Goal: Information Seeking & Learning: Learn about a topic

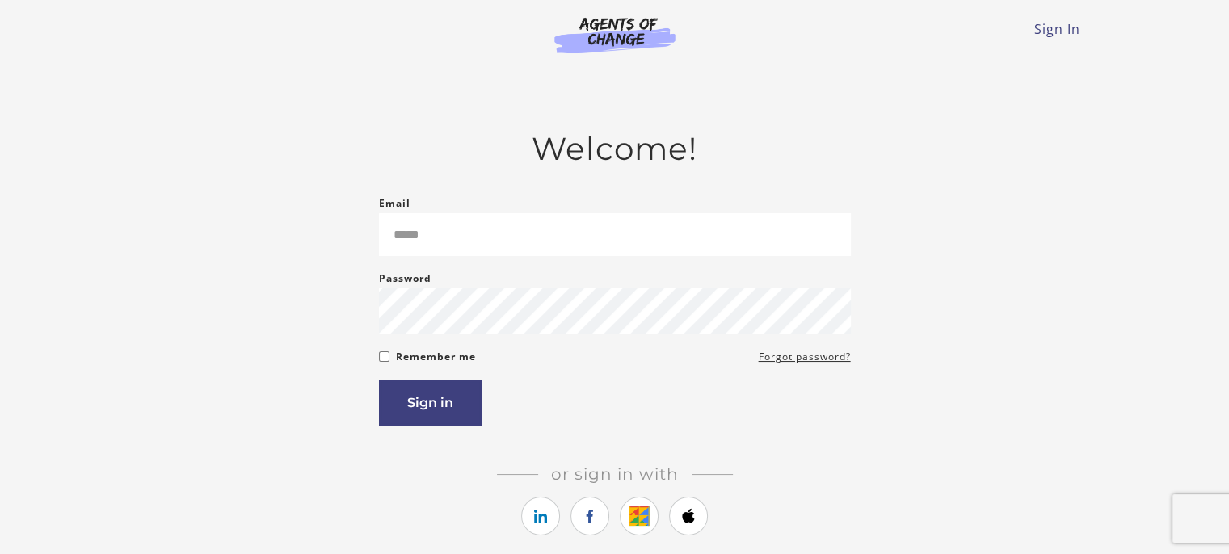
type input "**********"
click at [1168, 407] on main "**********" at bounding box center [614, 357] width 1229 height 559
click at [446, 409] on button "Sign in" at bounding box center [430, 403] width 103 height 46
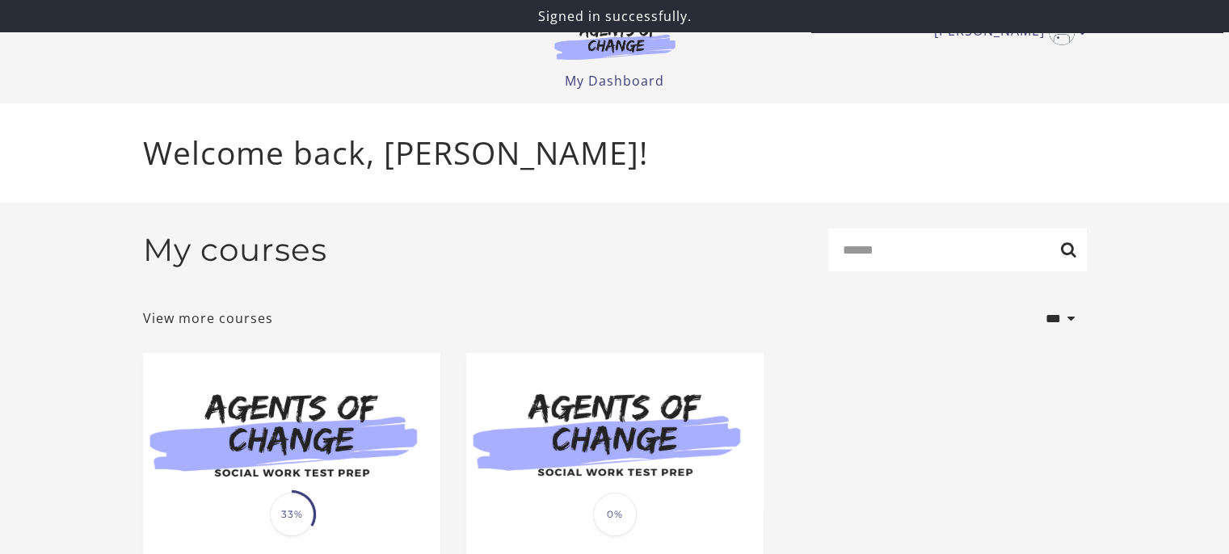
scroll to position [188, 0]
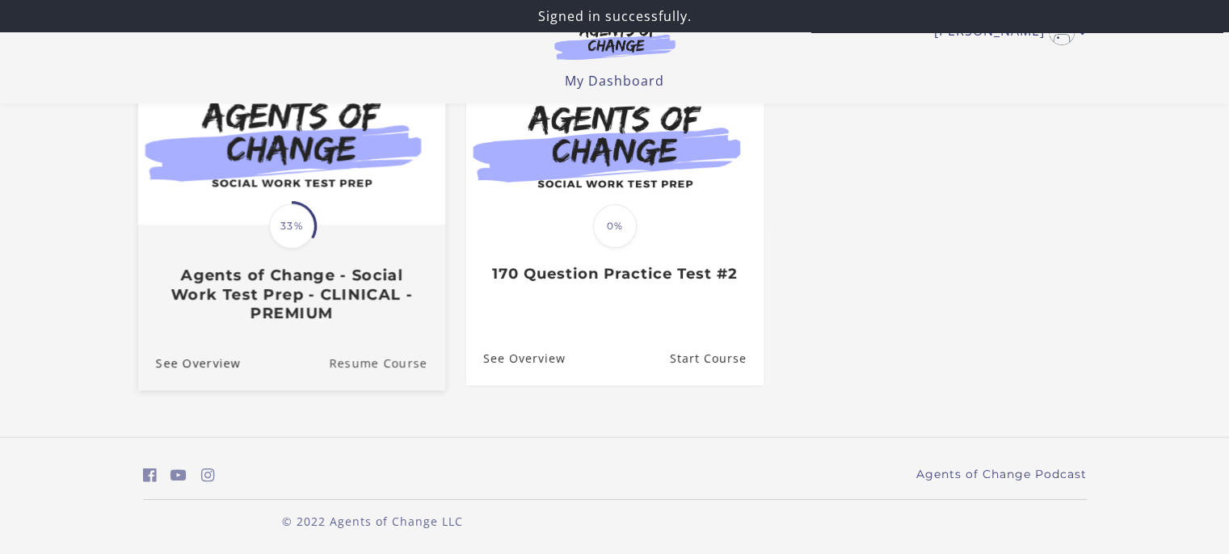
click at [359, 364] on link "Resume Course" at bounding box center [387, 363] width 116 height 54
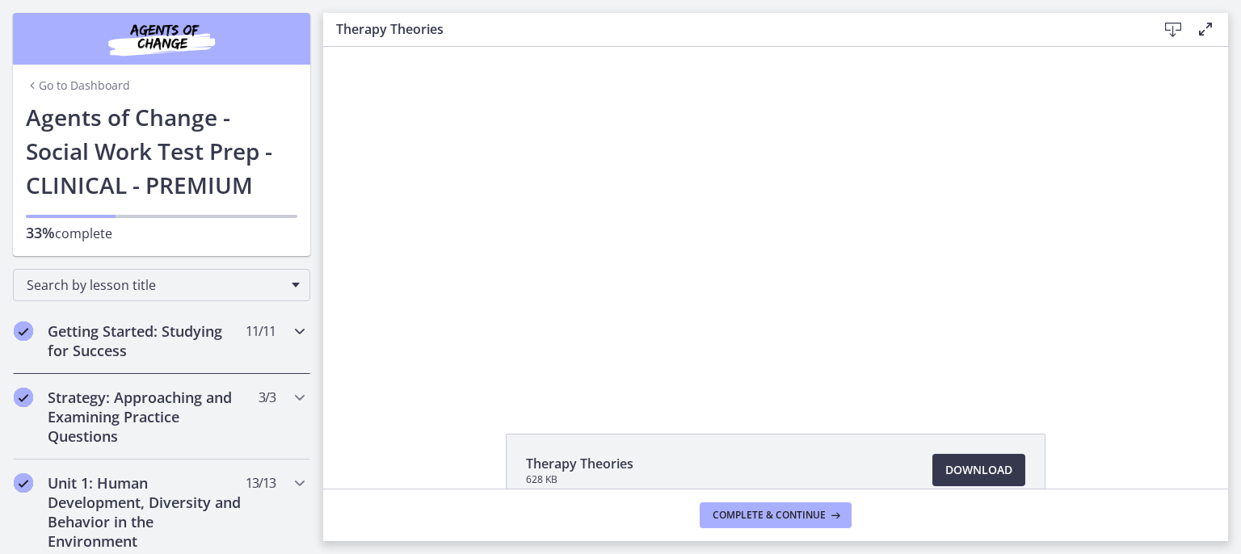
click at [290, 326] on icon "Chapters" at bounding box center [299, 331] width 19 height 19
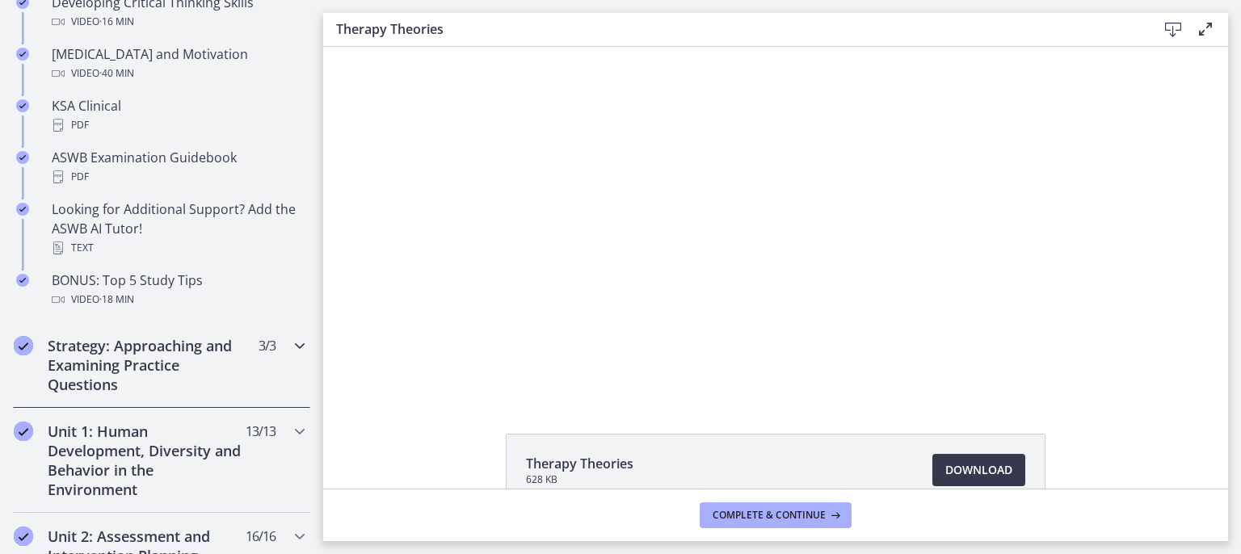
scroll to position [700, 0]
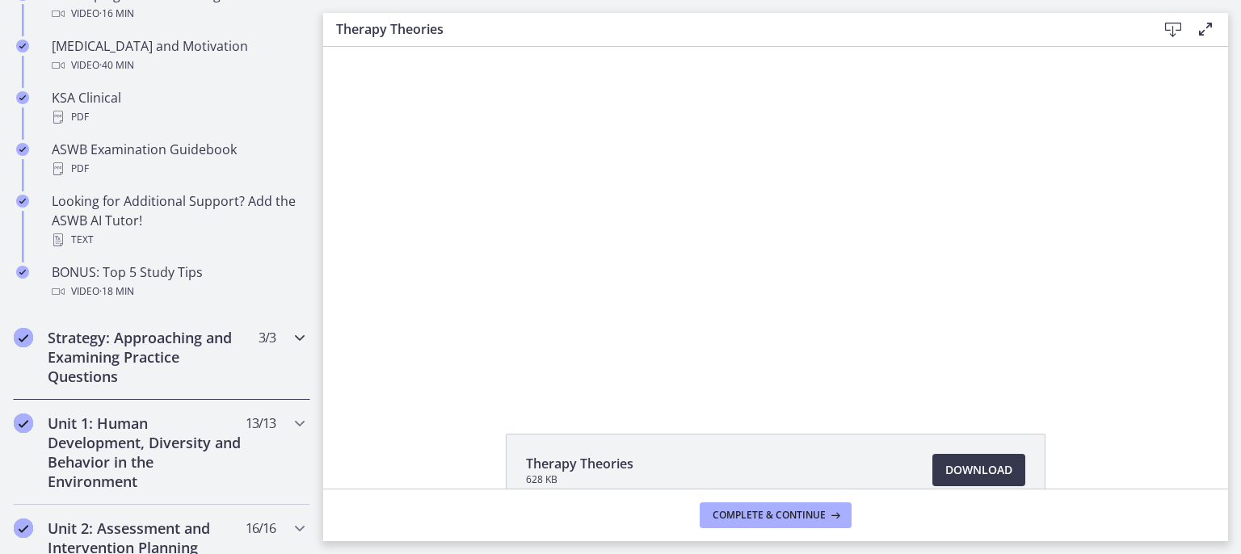
click at [291, 334] on icon "Chapters" at bounding box center [299, 337] width 19 height 19
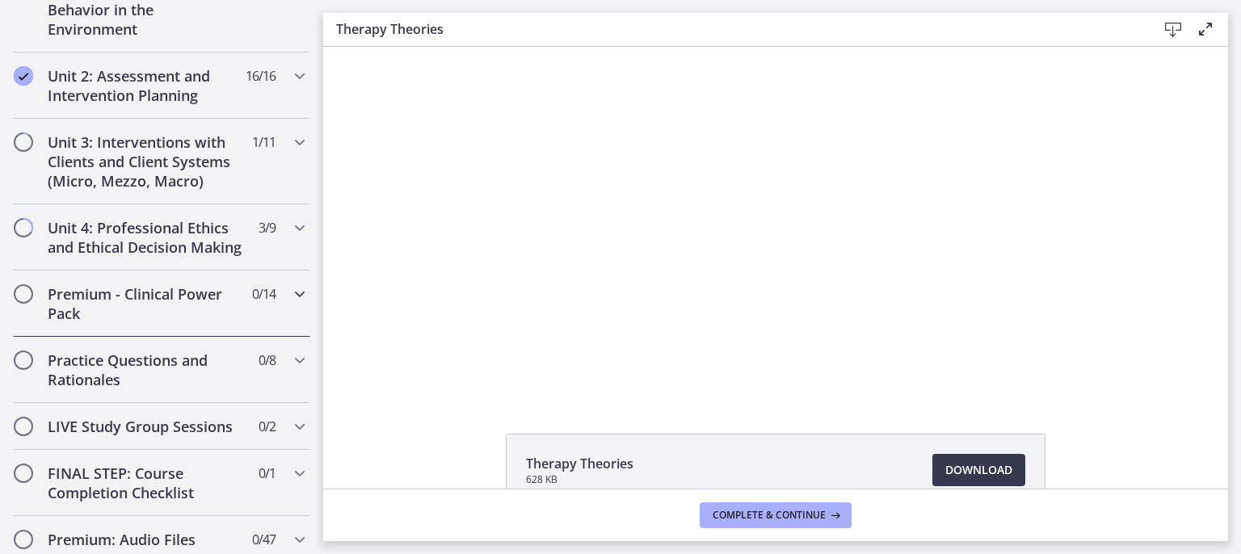
scroll to position [242, 0]
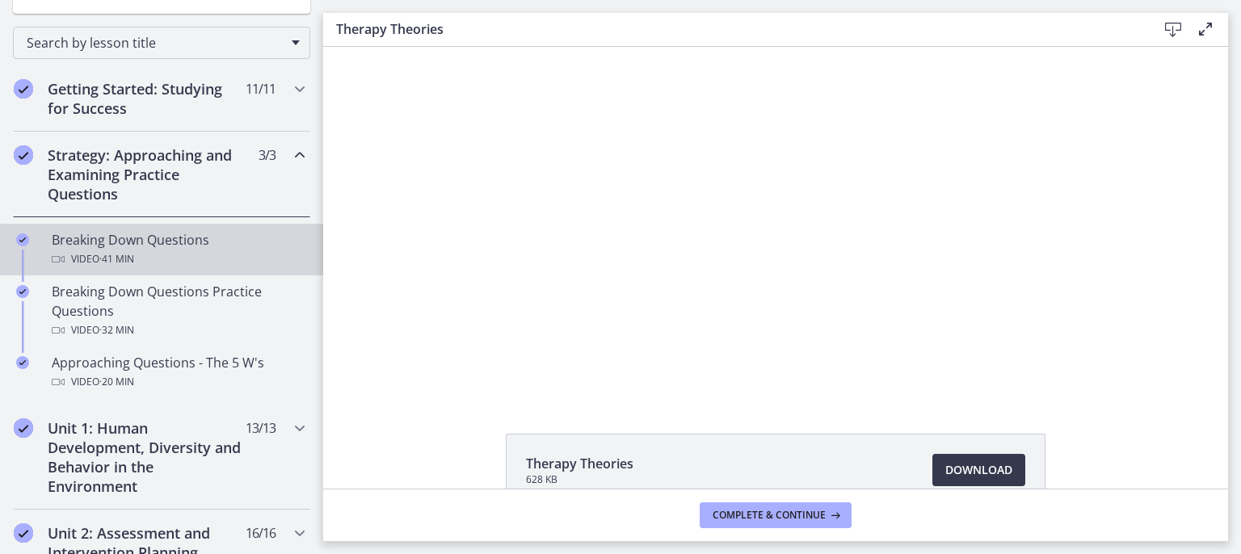
click at [148, 250] on div "Video · 41 min" at bounding box center [178, 259] width 252 height 19
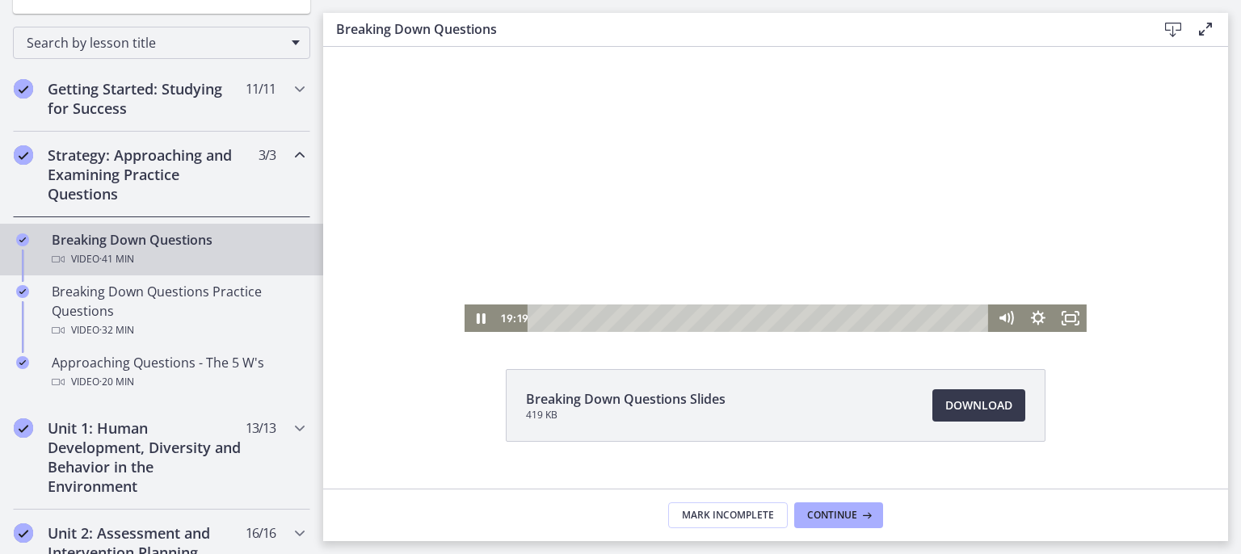
scroll to position [95, 0]
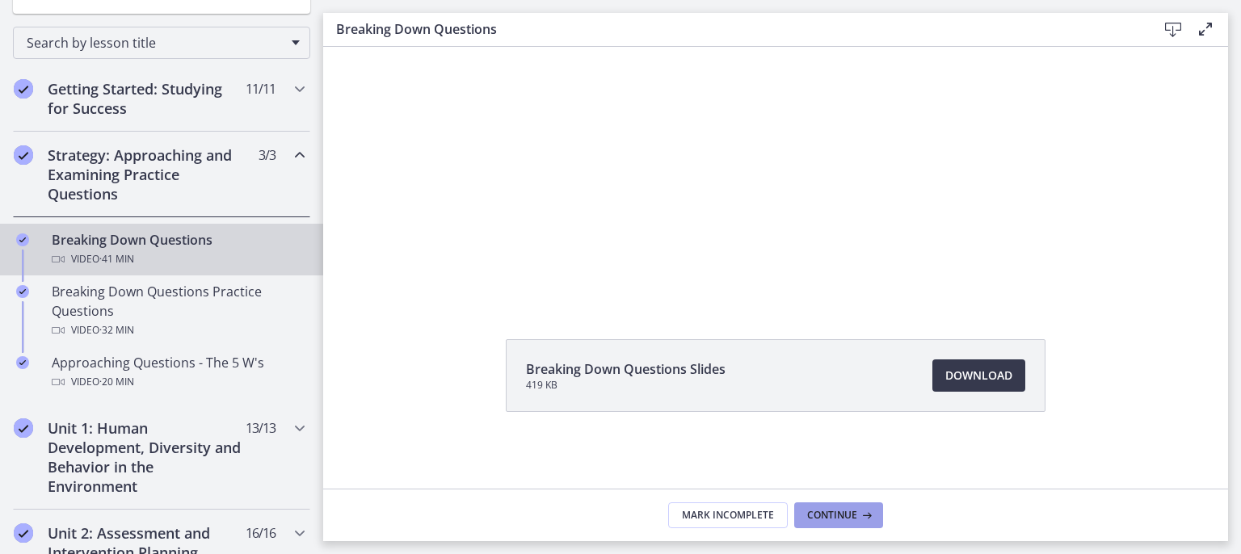
click at [843, 515] on span "Continue" at bounding box center [832, 515] width 50 height 13
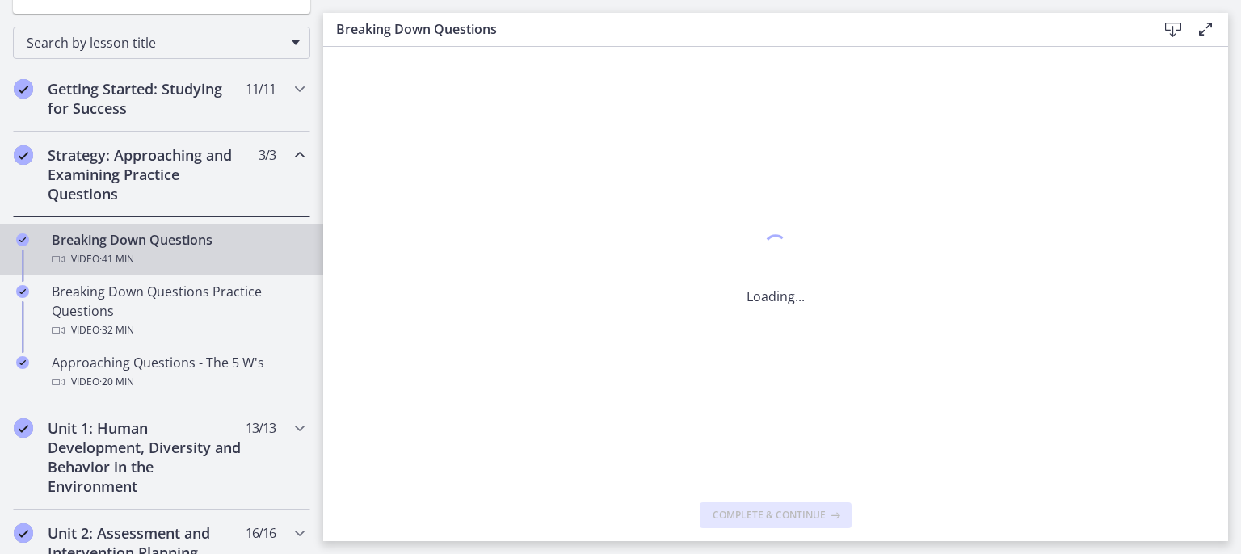
scroll to position [0, 0]
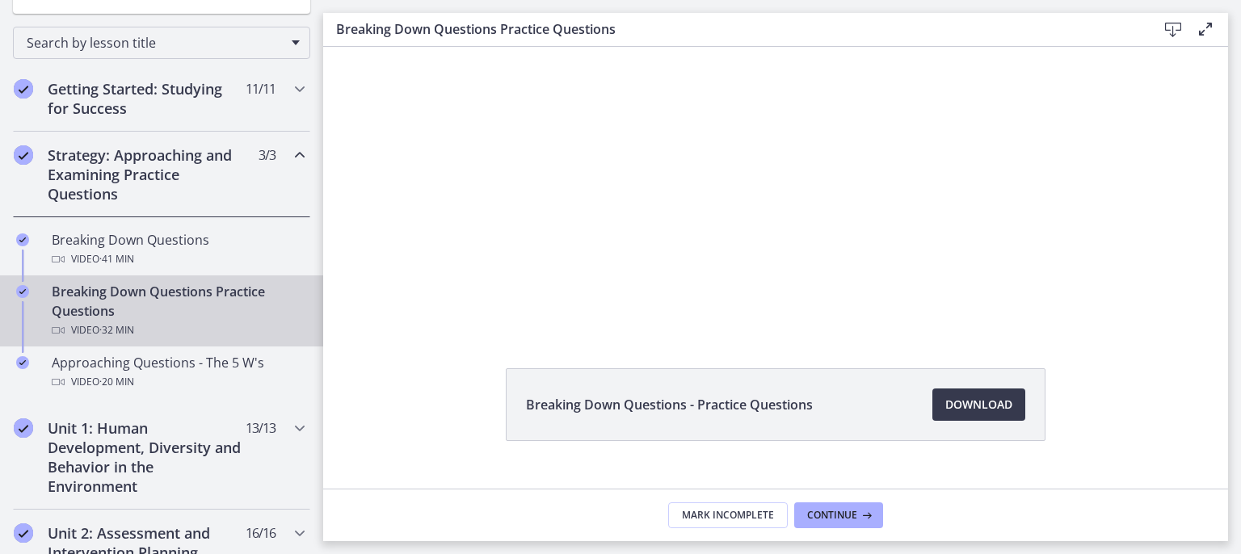
scroll to position [95, 0]
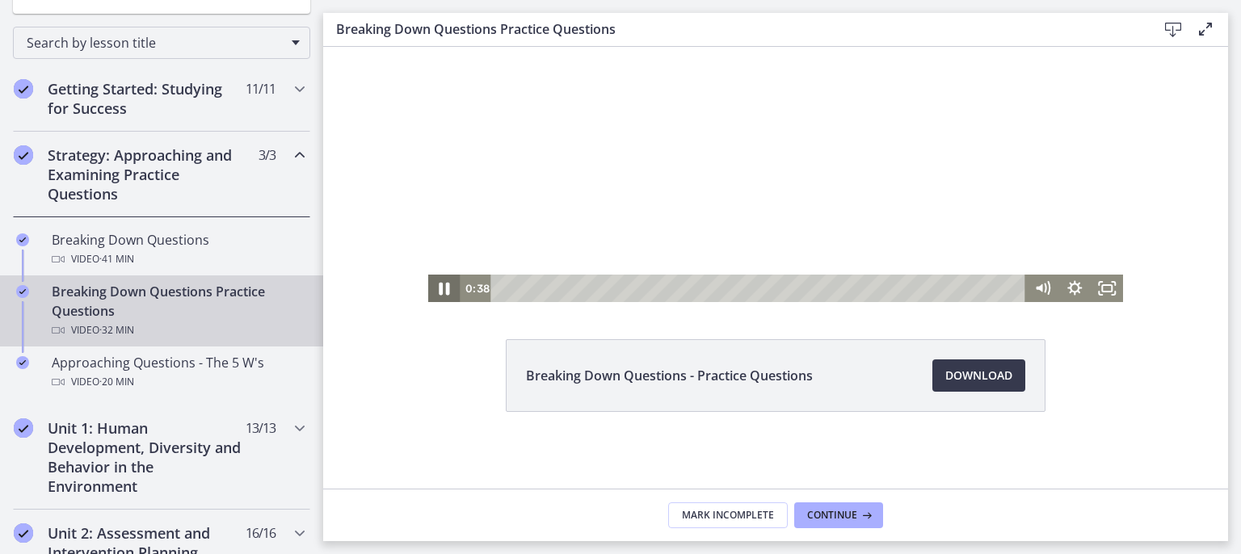
click at [436, 287] on icon "Pause" at bounding box center [444, 288] width 39 height 33
click at [440, 284] on icon "Play Video" at bounding box center [445, 289] width 10 height 14
click at [1137, 345] on div "Breaking Down Questions - Practice Questions Download Opens in a new window" at bounding box center [775, 414] width 905 height 150
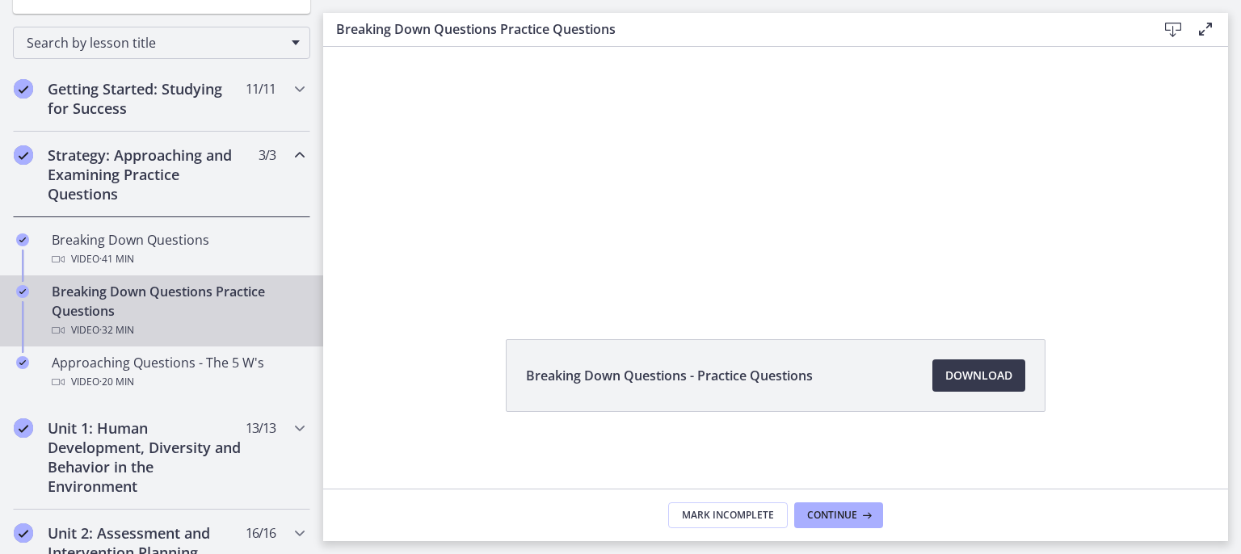
scroll to position [0, 0]
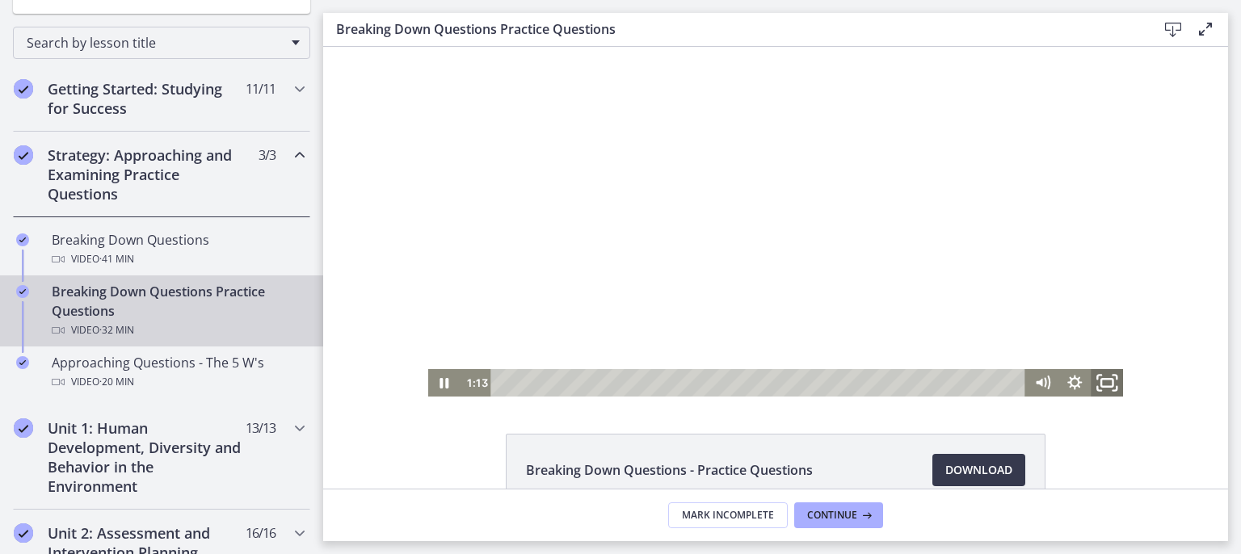
drag, startPoint x: 1103, startPoint y: 385, endPoint x: 1427, endPoint y: 544, distance: 360.9
click at [1104, 385] on icon "Fullscreen" at bounding box center [1106, 383] width 39 height 33
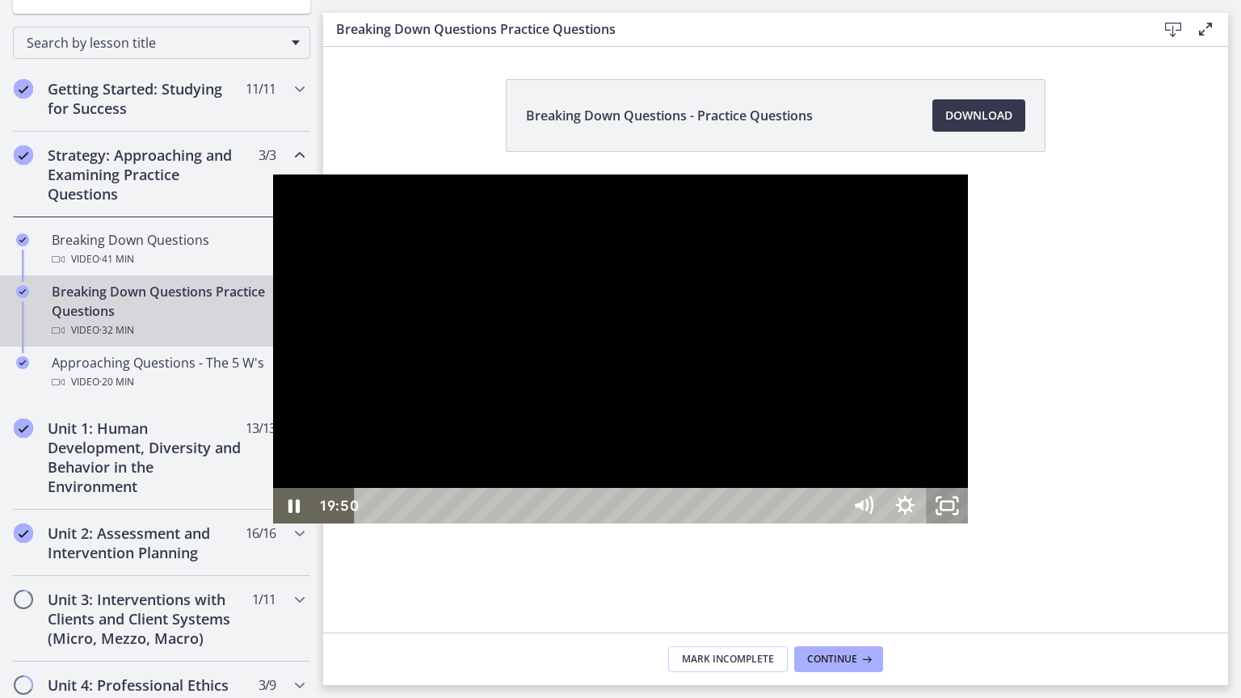
click at [968, 524] on icon "Unfullscreen" at bounding box center [947, 506] width 42 height 36
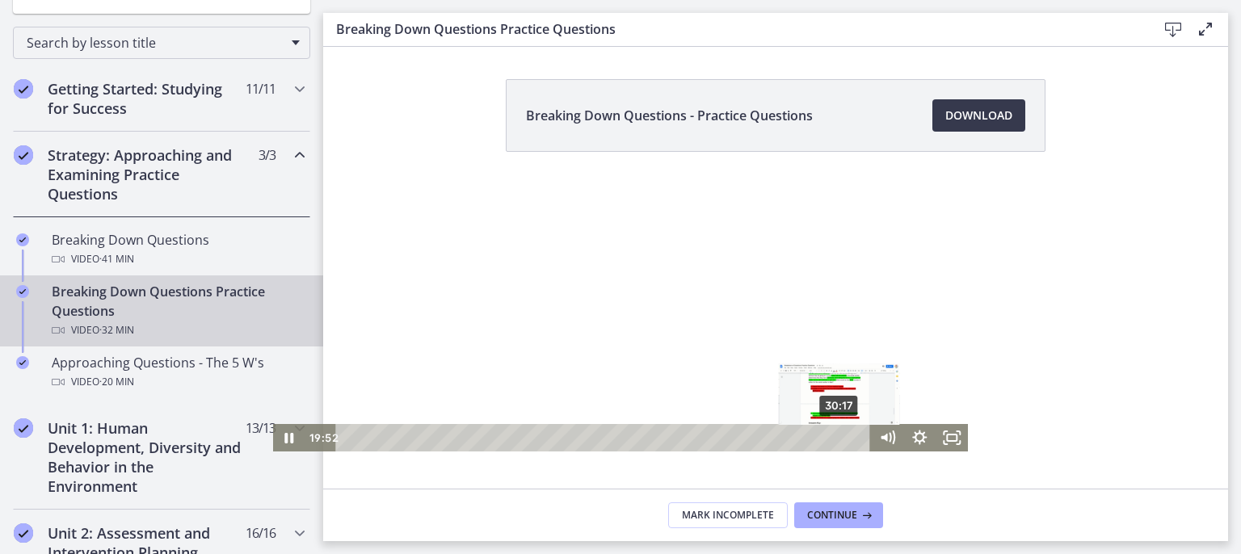
scroll to position [95, 0]
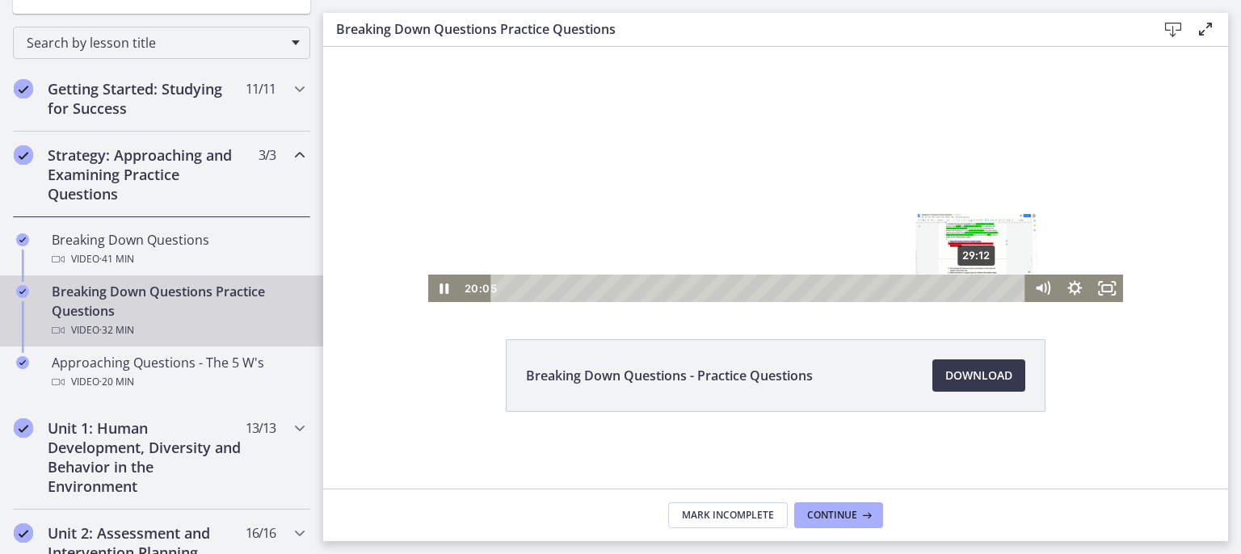
click at [973, 284] on div "29:12" at bounding box center [760, 288] width 515 height 27
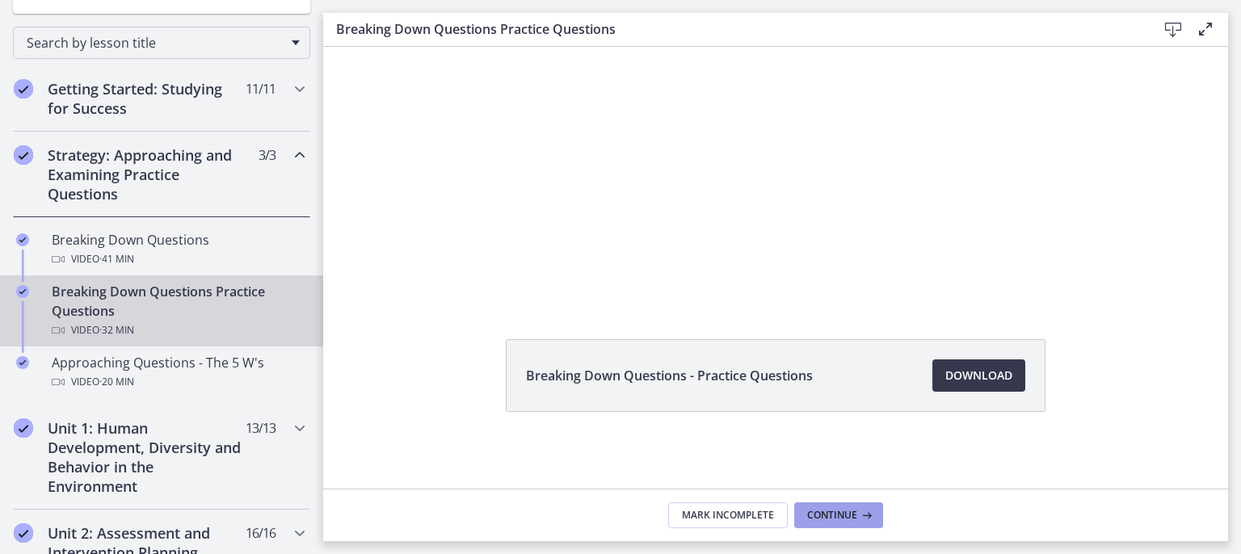
click at [849, 511] on span "Continue" at bounding box center [832, 515] width 50 height 13
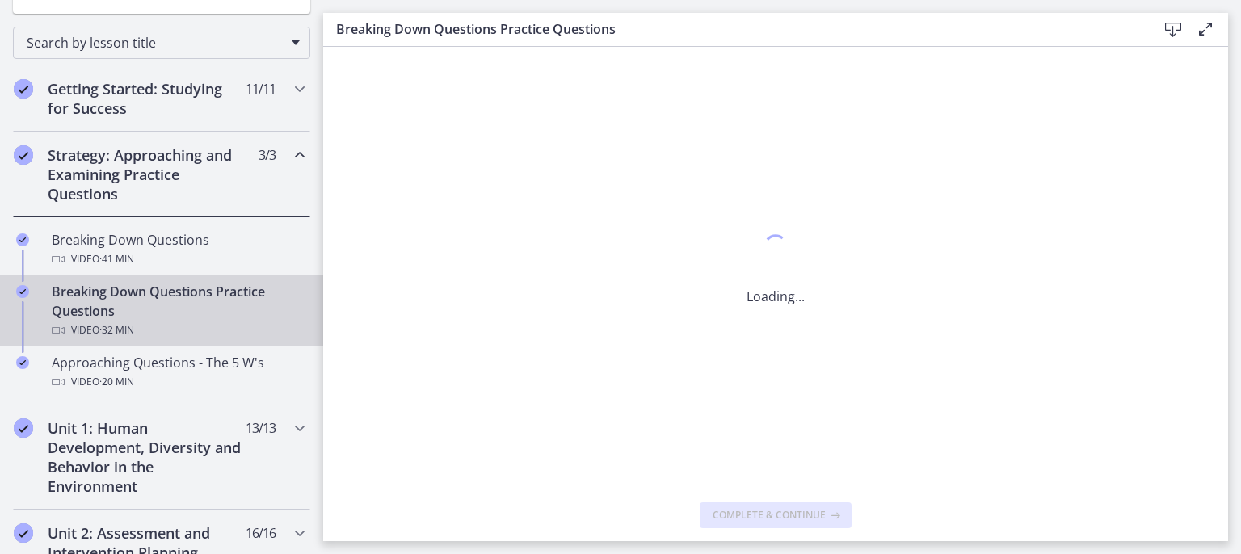
scroll to position [0, 0]
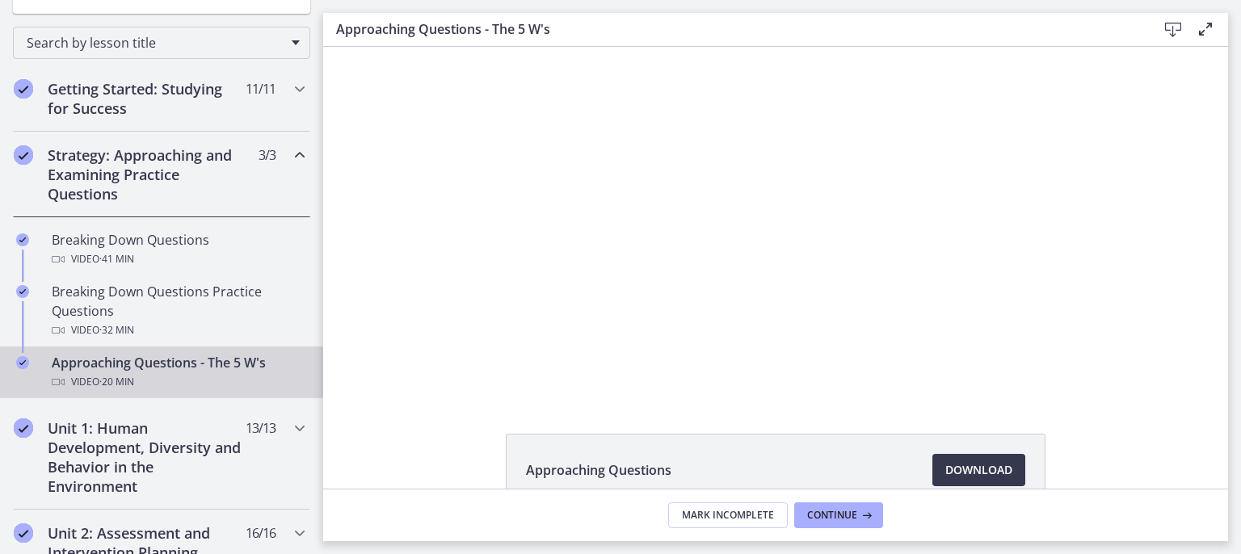
scroll to position [95, 0]
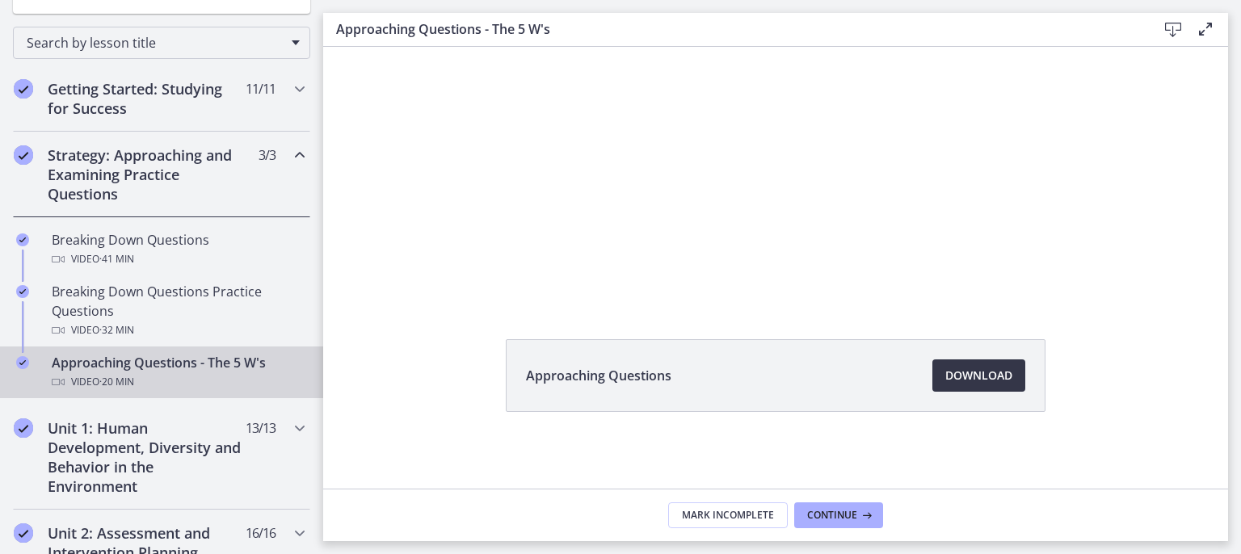
click at [969, 372] on span "Download Opens in a new window" at bounding box center [978, 375] width 67 height 19
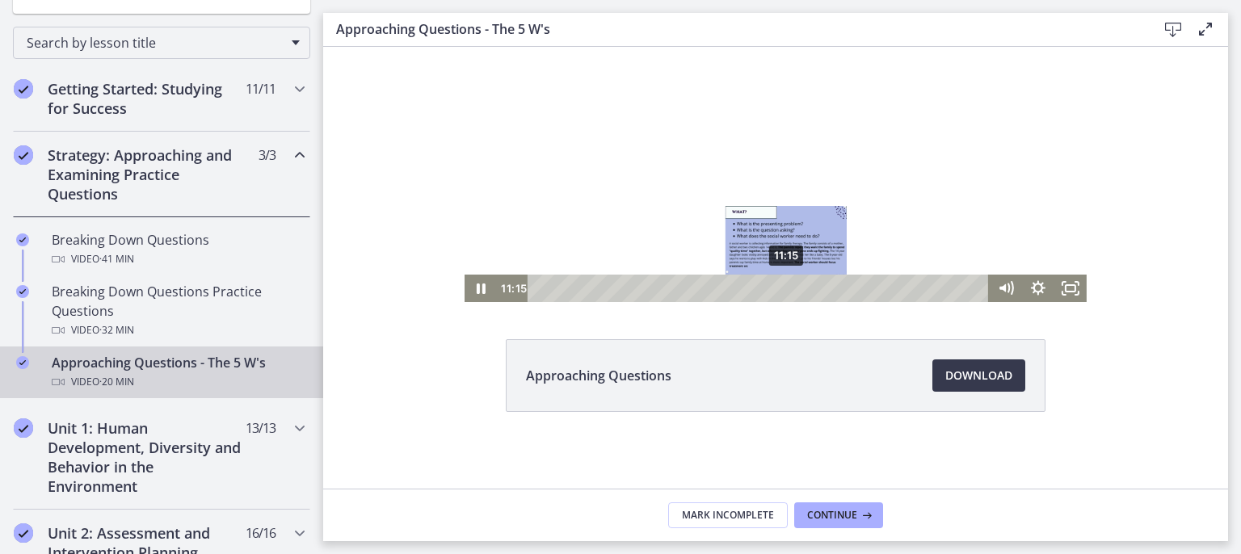
click at [779, 291] on div "11:15" at bounding box center [761, 288] width 442 height 27
click at [793, 286] on div "11:49" at bounding box center [761, 288] width 442 height 27
click at [801, 286] on div "12:15" at bounding box center [761, 288] width 442 height 27
click at [810, 286] on div "12:37" at bounding box center [761, 288] width 442 height 27
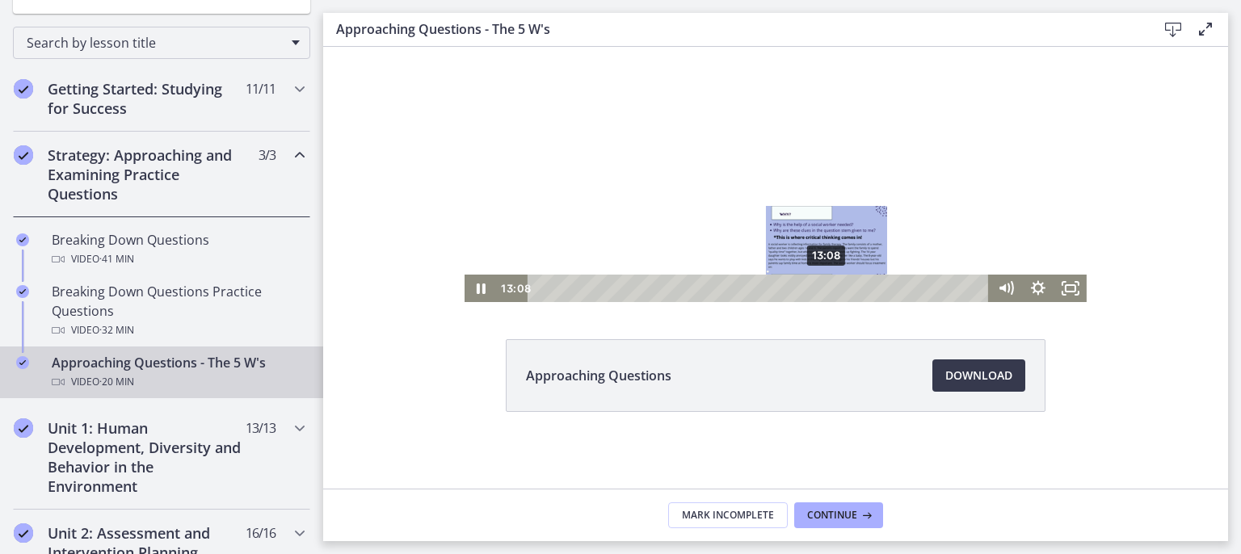
click at [822, 287] on div "13:08" at bounding box center [761, 288] width 442 height 27
click at [833, 284] on div "13:39" at bounding box center [761, 288] width 442 height 27
click at [838, 285] on div "13:52" at bounding box center [761, 288] width 442 height 27
click at [846, 285] on div "14:10" at bounding box center [761, 288] width 442 height 27
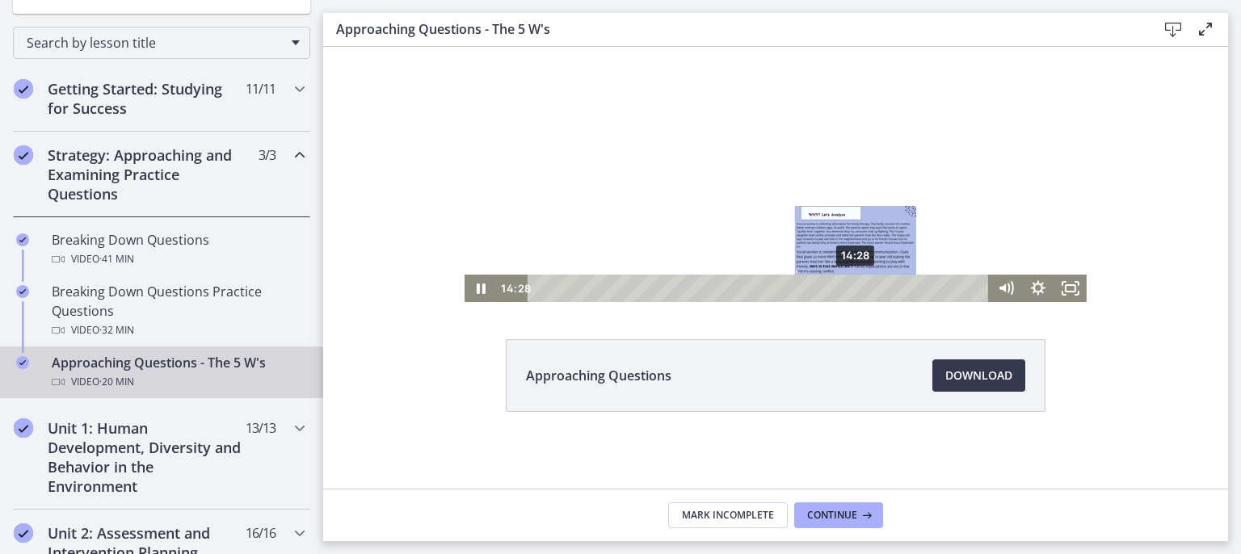
click at [852, 286] on div "14:28" at bounding box center [761, 288] width 442 height 27
click at [863, 286] on div "15:01" at bounding box center [761, 288] width 442 height 27
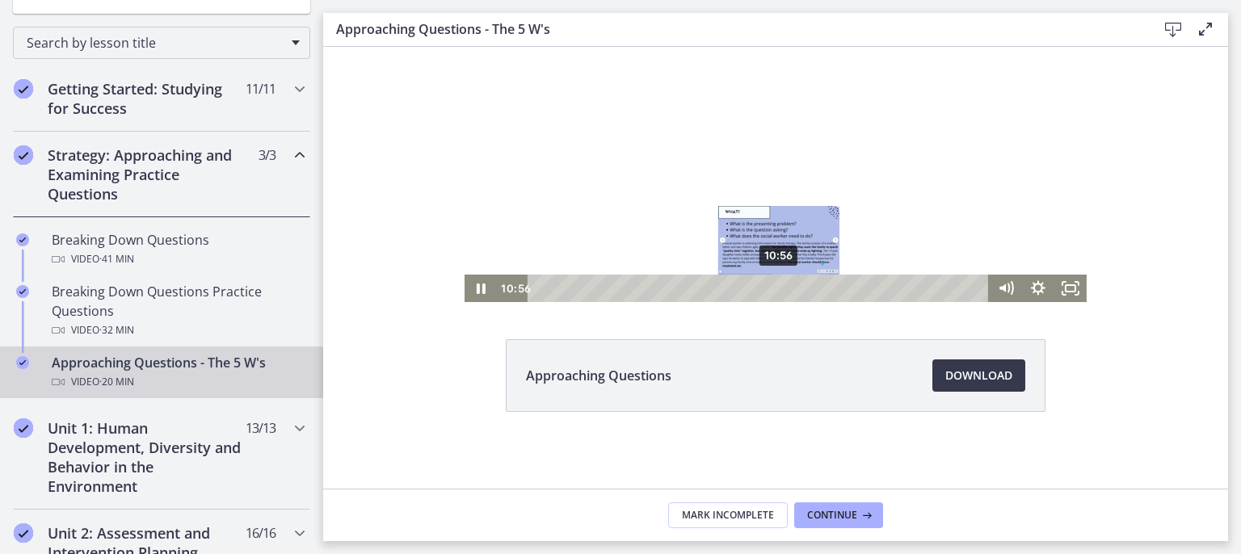
click at [773, 284] on div "10:56" at bounding box center [761, 288] width 442 height 27
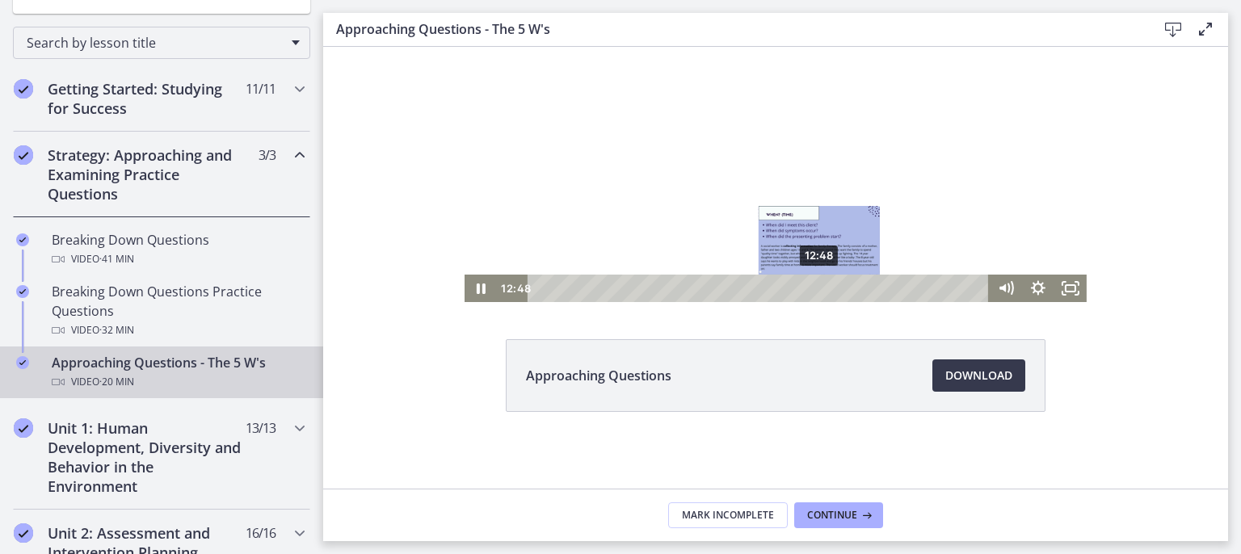
click at [814, 284] on div "12:48" at bounding box center [761, 288] width 442 height 27
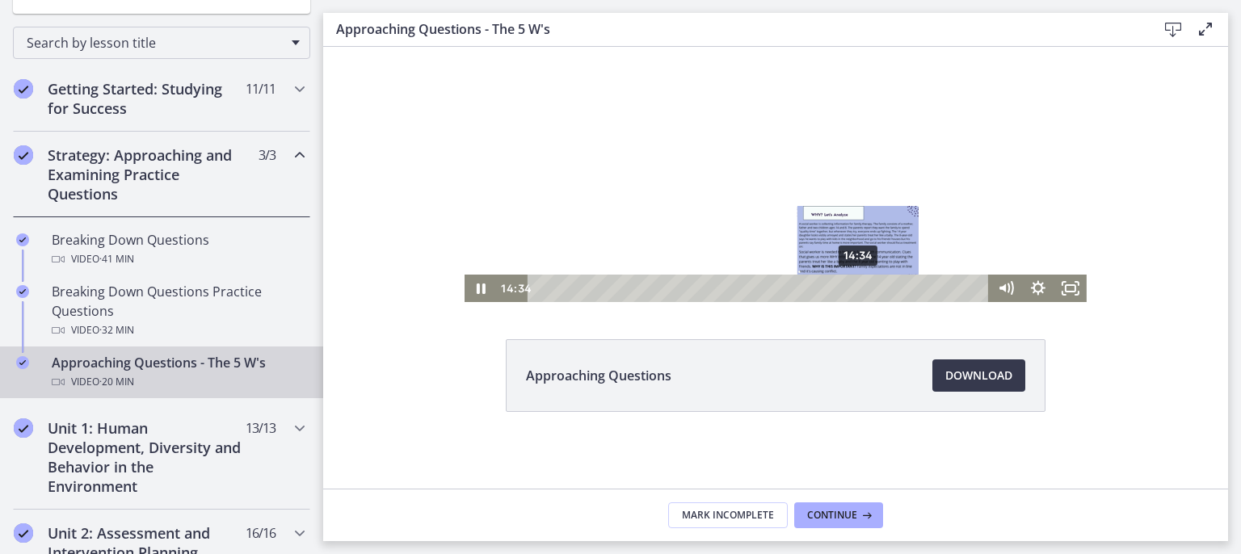
click at [853, 284] on div "14:34" at bounding box center [761, 288] width 442 height 27
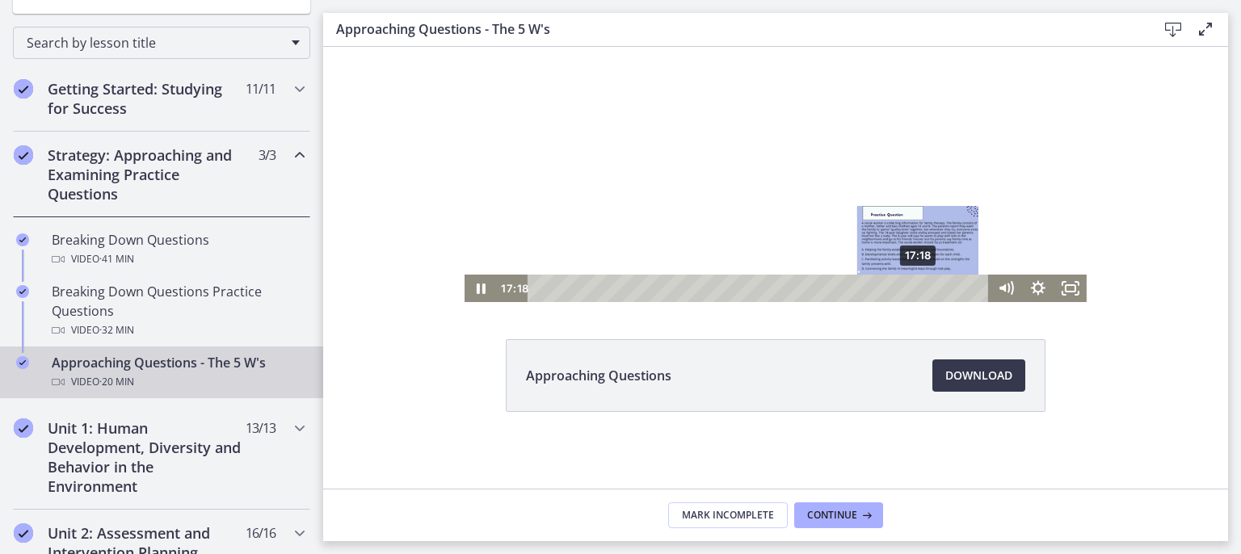
click at [913, 288] on div "17:18" at bounding box center [761, 288] width 442 height 27
click at [930, 285] on div "17:55" at bounding box center [761, 288] width 442 height 27
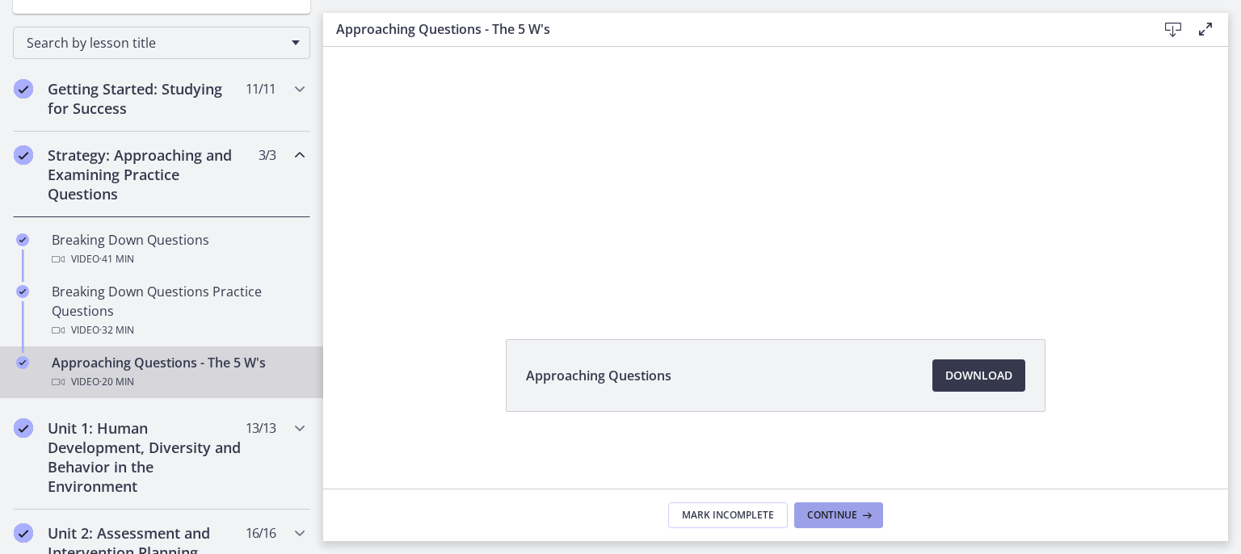
click at [821, 515] on span "Continue" at bounding box center [832, 515] width 50 height 13
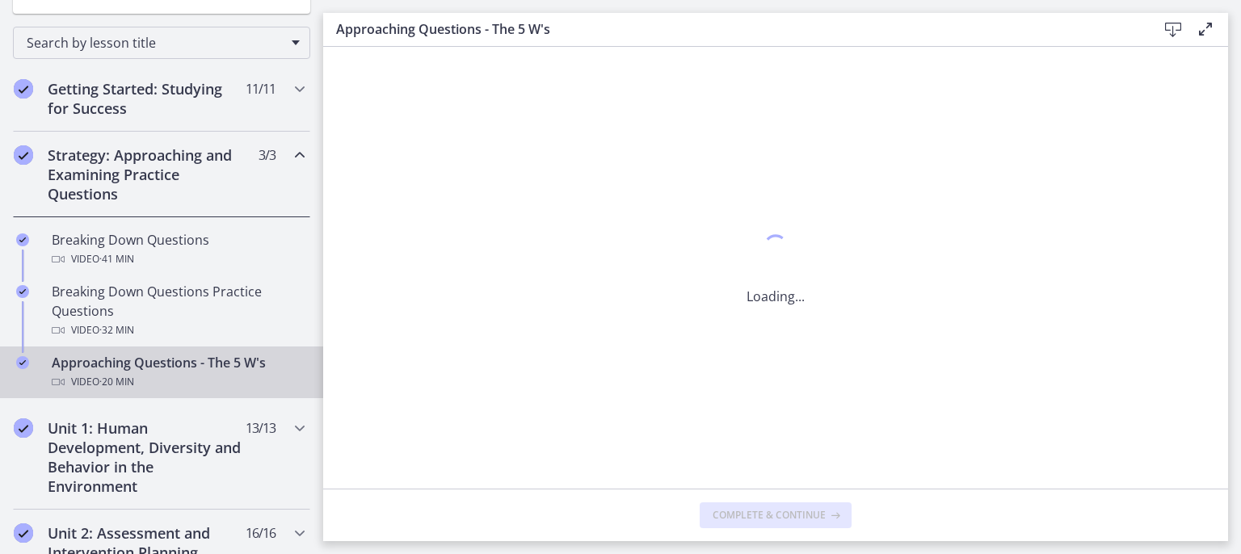
scroll to position [0, 0]
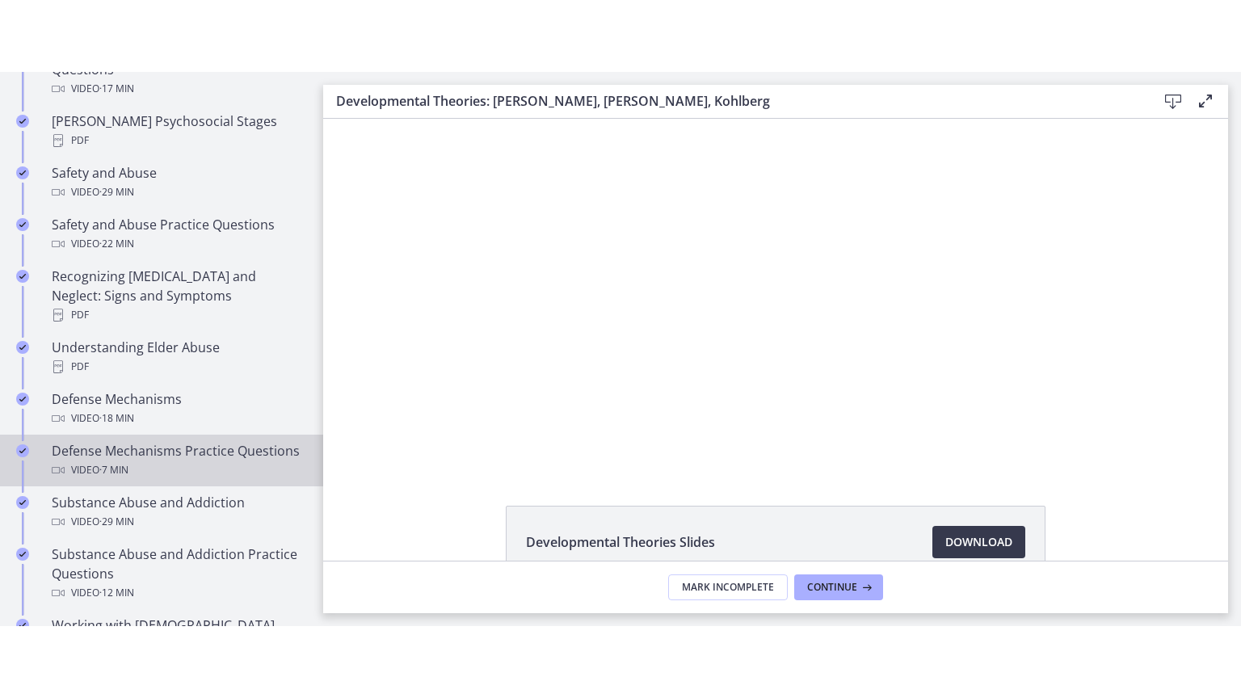
scroll to position [242, 0]
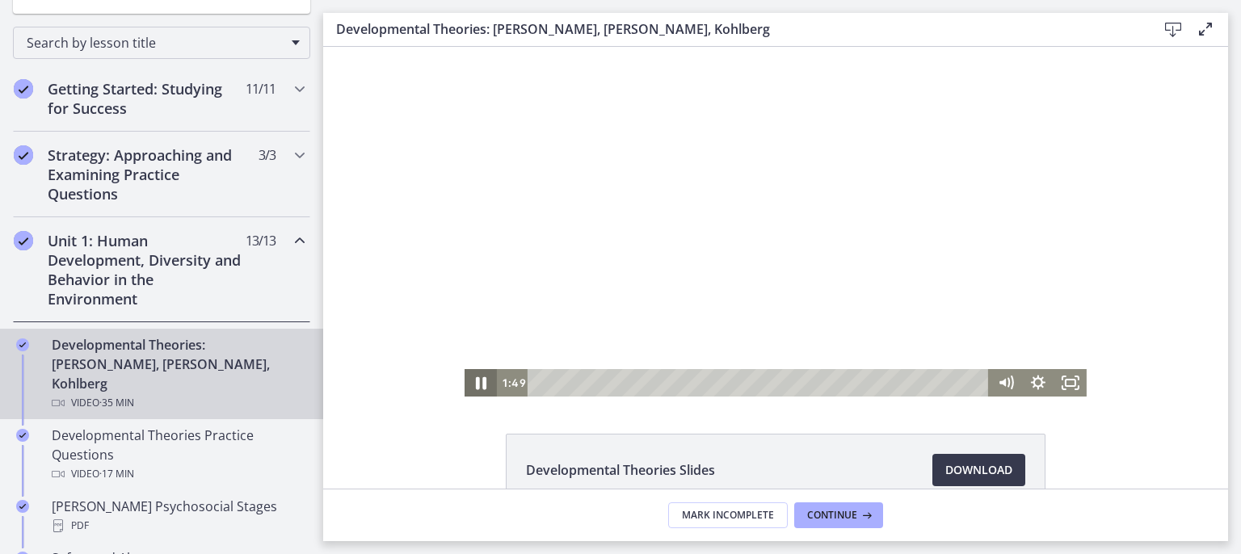
click at [476, 384] on icon "Pause" at bounding box center [481, 383] width 11 height 13
click at [477, 383] on icon "Play Video" at bounding box center [482, 383] width 10 height 14
click at [1066, 384] on icon "Fullscreen" at bounding box center [1070, 383] width 39 height 33
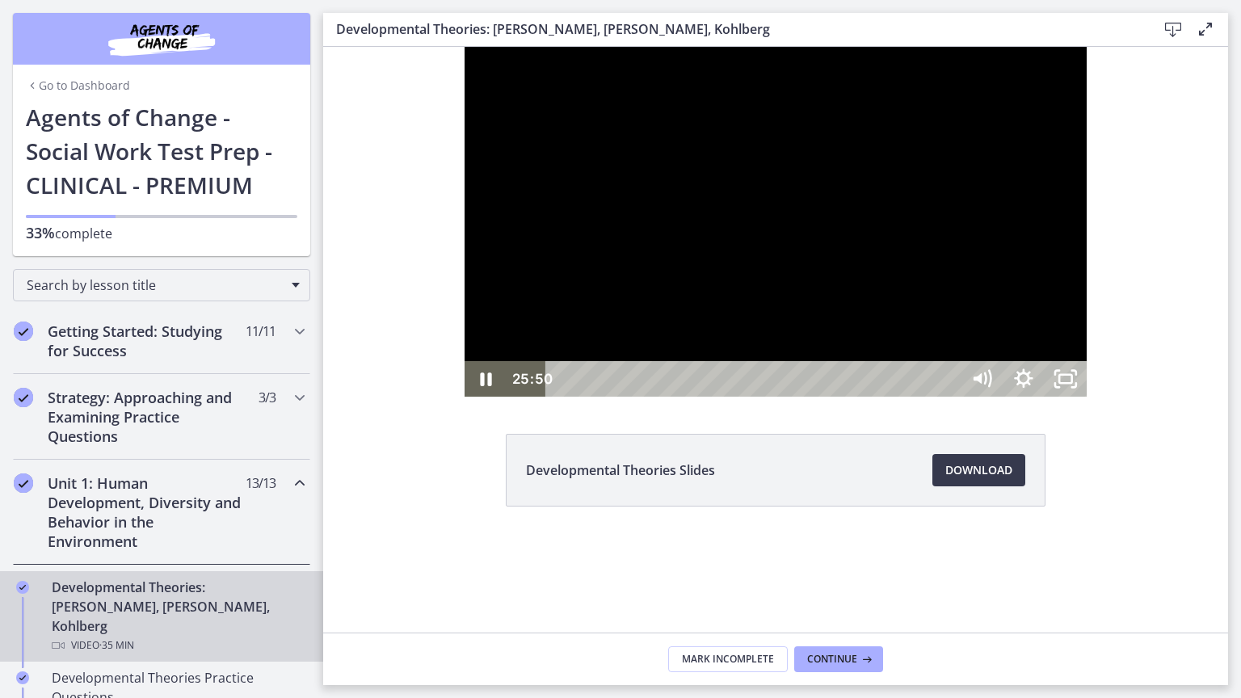
scroll to position [242, 0]
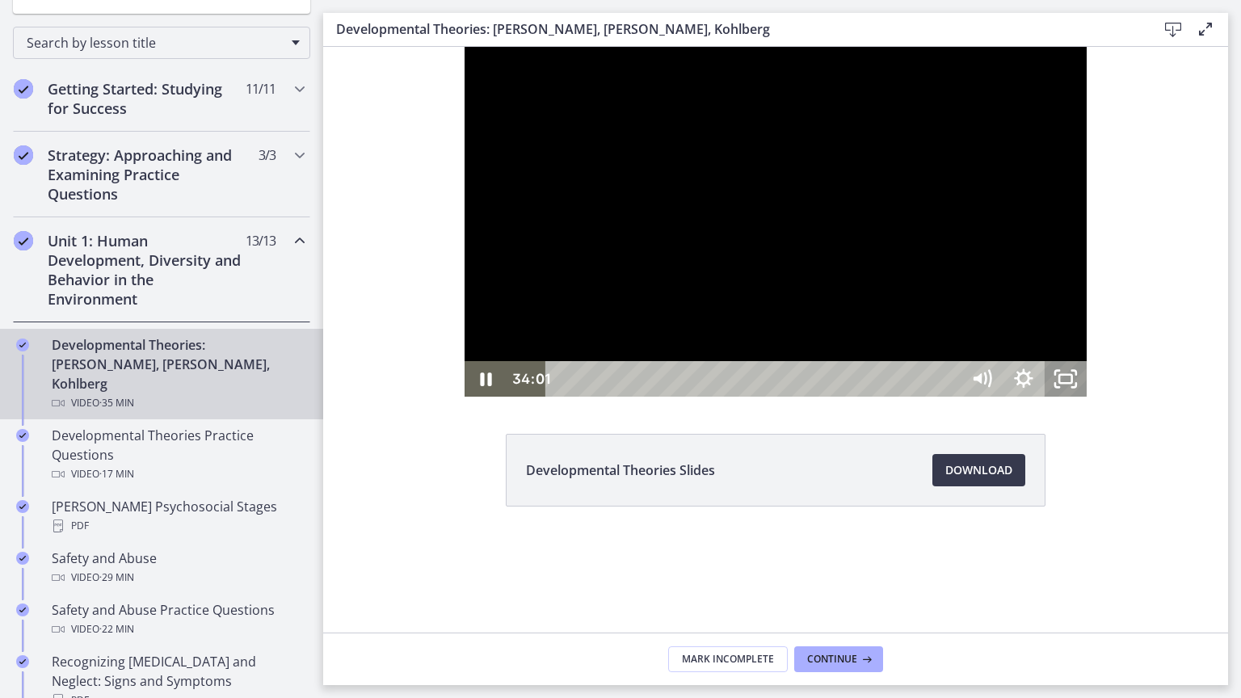
click at [1087, 397] on icon "Unfullscreen" at bounding box center [1066, 379] width 42 height 36
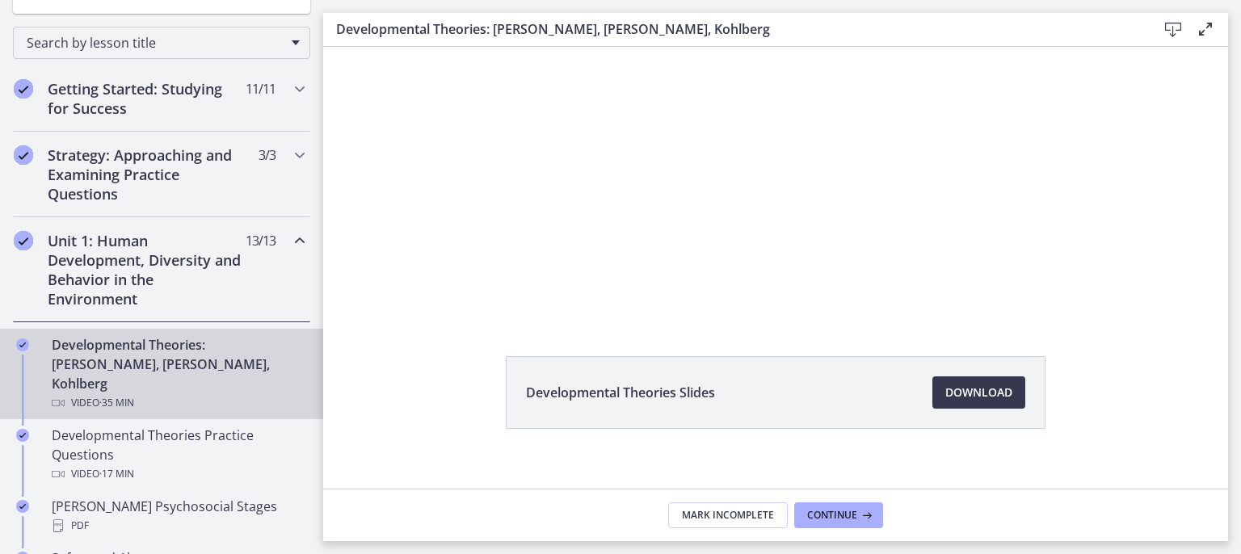
scroll to position [95, 0]
